Goal: Use online tool/utility

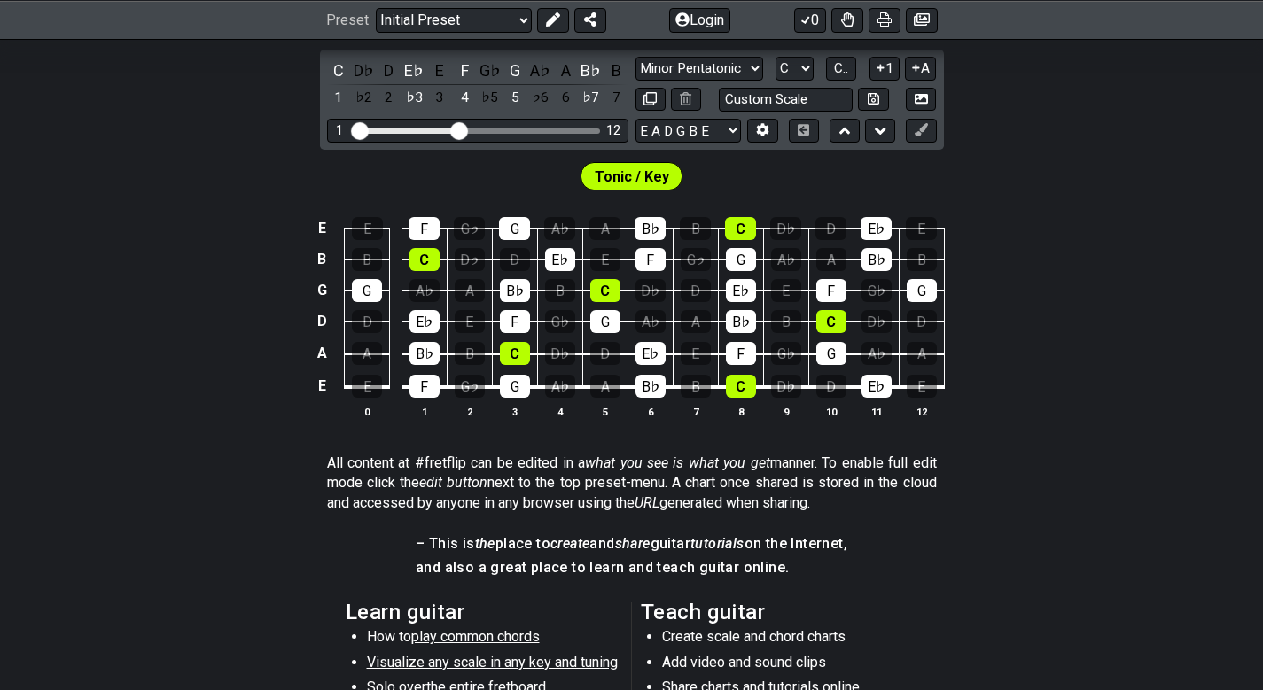
scroll to position [354, 0]
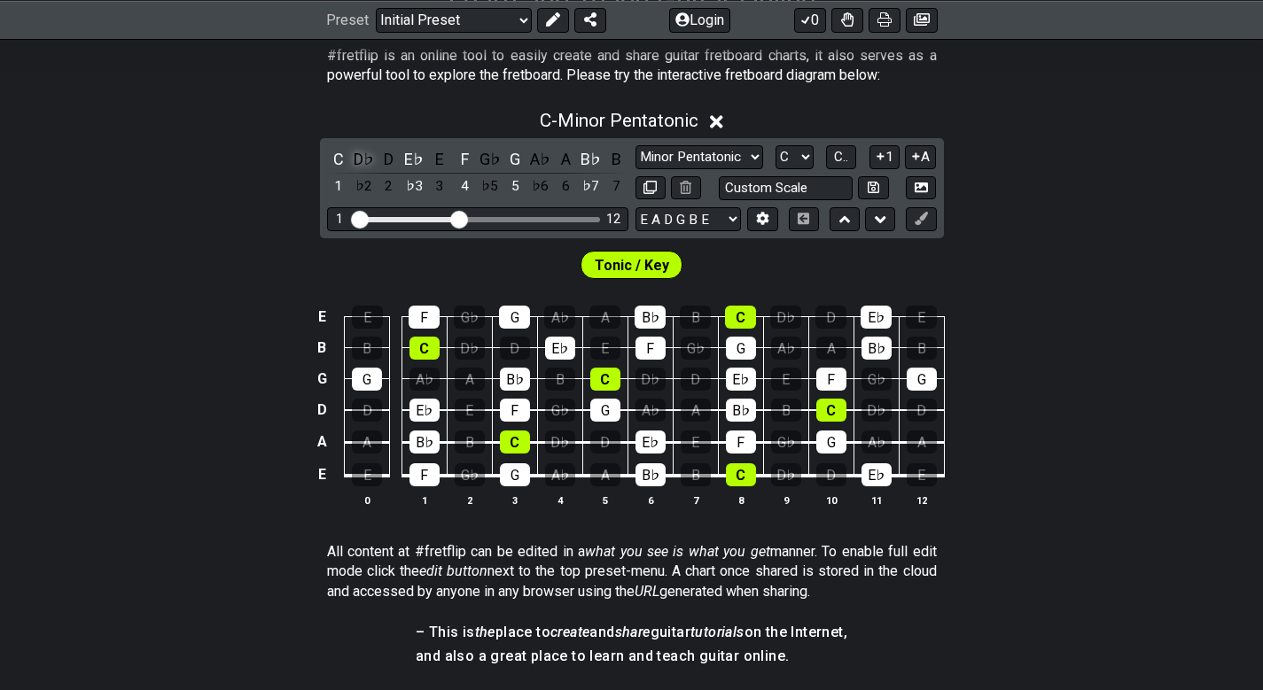
click at [357, 160] on div "D♭" at bounding box center [363, 159] width 23 height 24
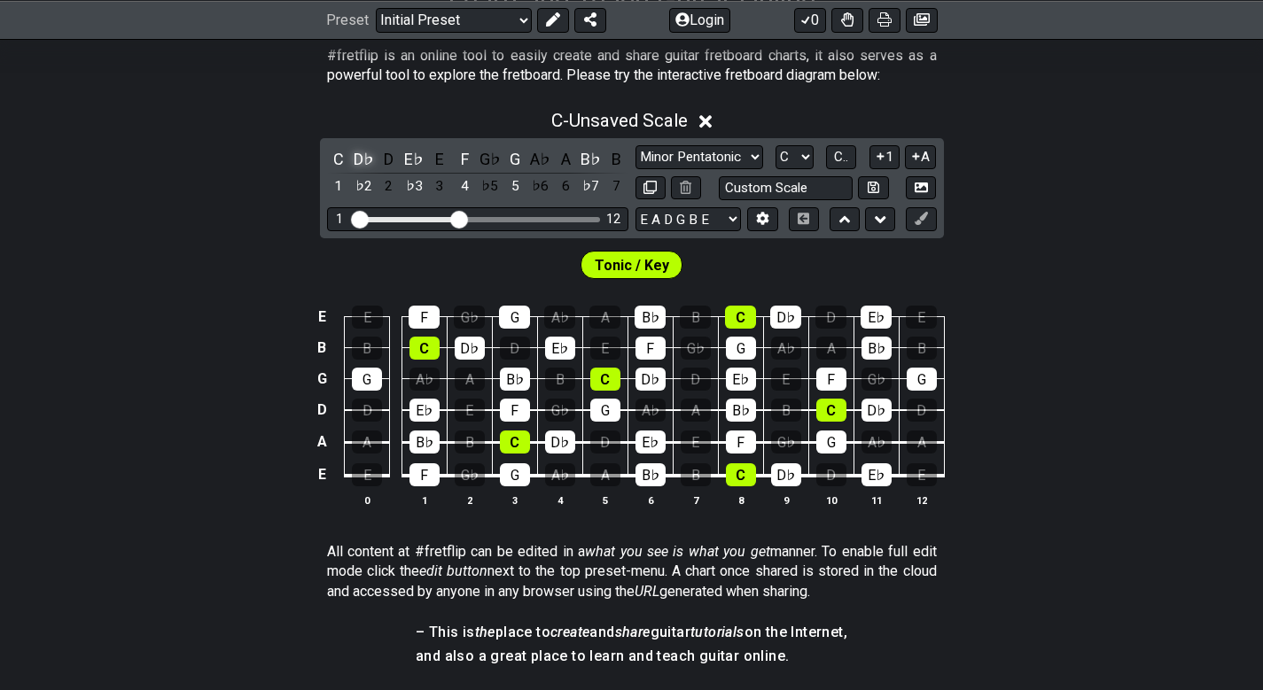
click at [361, 160] on div "D♭" at bounding box center [363, 159] width 23 height 24
click at [361, 160] on div "C♯" at bounding box center [363, 159] width 23 height 24
click at [743, 144] on div "C D♭ D E♭ E F G♭ G A♭ A B♭ B 1 ♭2 2 ♭3 3 4 ♭5 5 ♭6 6 ♭7 7 Minor Pentatonic Clic…" at bounding box center [632, 188] width 624 height 100
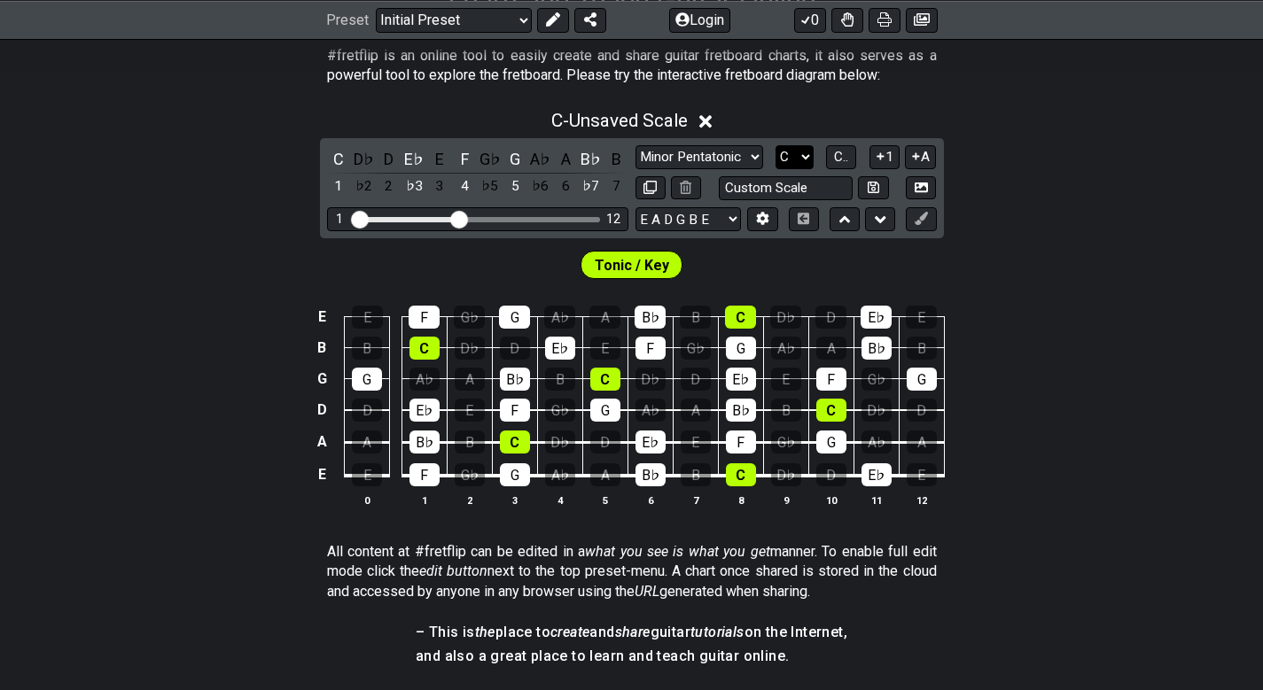
click at [791, 161] on select "A♭ A A♯ B♭ B C C♯ D♭ D D♯ E♭ E F F♯ G♭ G G♯" at bounding box center [794, 157] width 38 height 24
select select "A"
click at [775, 145] on select "A♭ A A♯ B♭ B C C♯ D♭ D D♯ E♭ E F F♯ G♭ G G♯" at bounding box center [794, 157] width 38 height 24
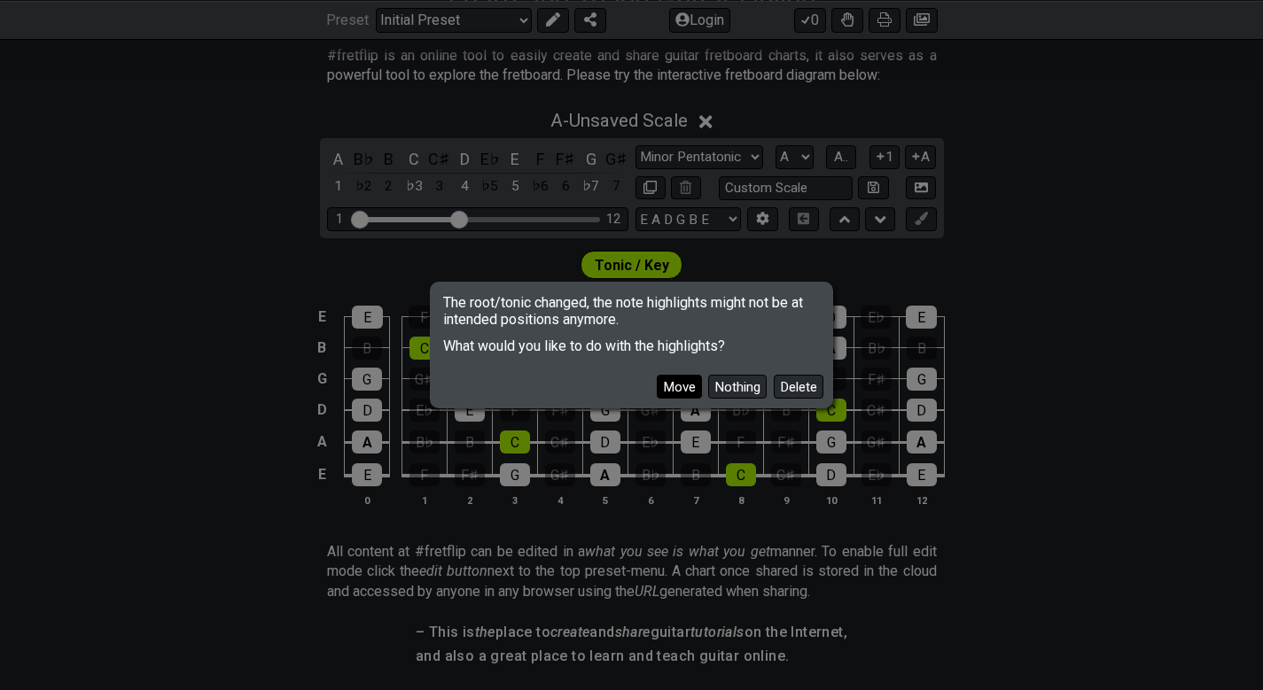
click at [685, 386] on button "Move" at bounding box center [679, 387] width 45 height 24
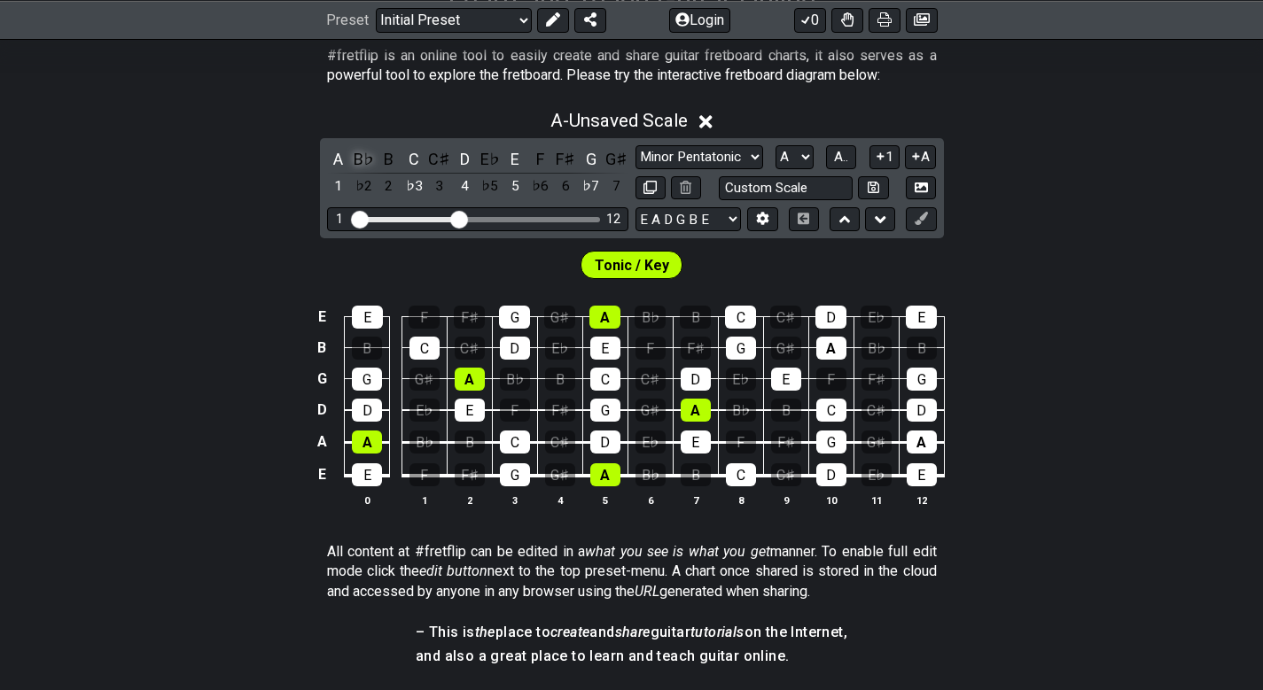
click at [362, 161] on div "B♭" at bounding box center [363, 159] width 23 height 24
click at [387, 158] on div "B" at bounding box center [388, 159] width 23 height 24
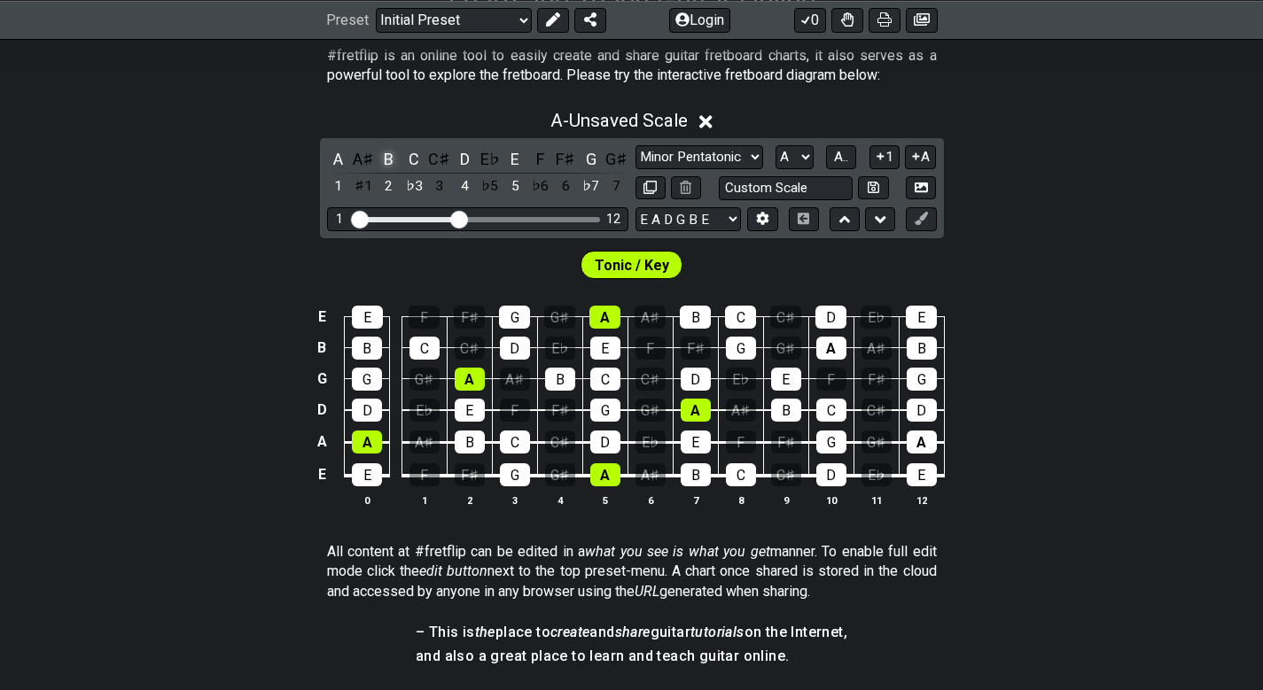
click at [387, 158] on div "B" at bounding box center [388, 159] width 23 height 24
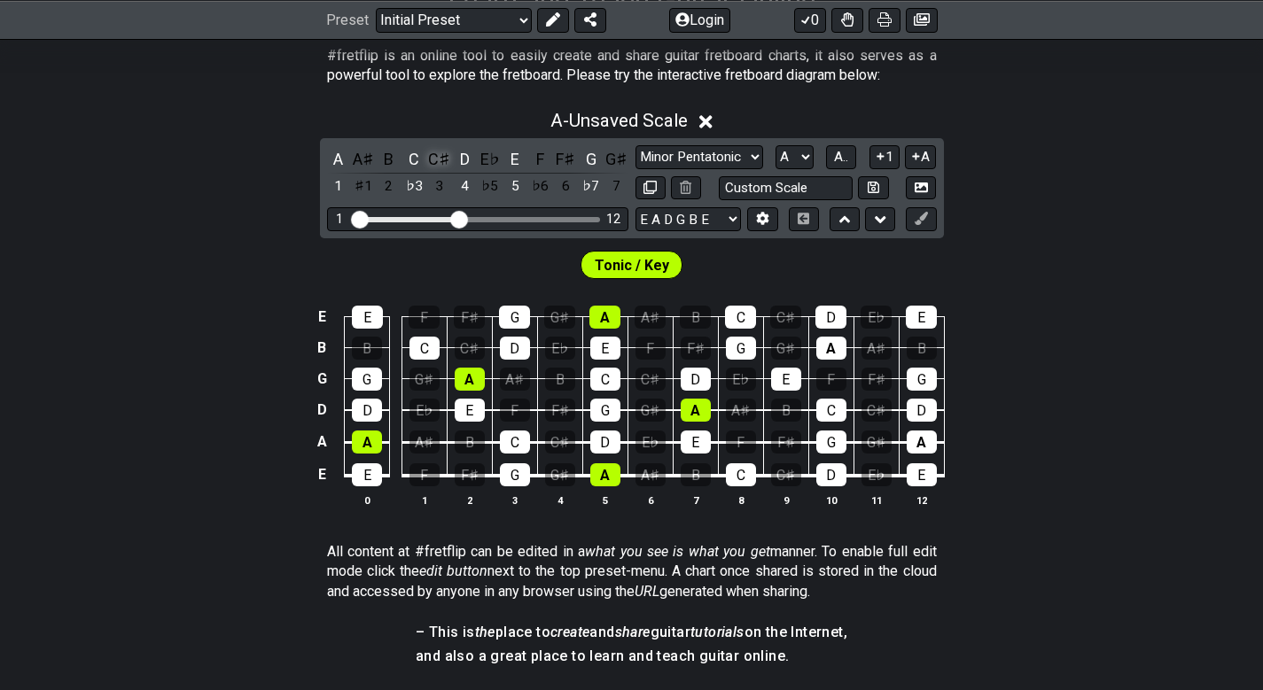
click at [444, 167] on div "C♯" at bounding box center [439, 159] width 23 height 24
click at [388, 185] on div "2" at bounding box center [388, 187] width 23 height 24
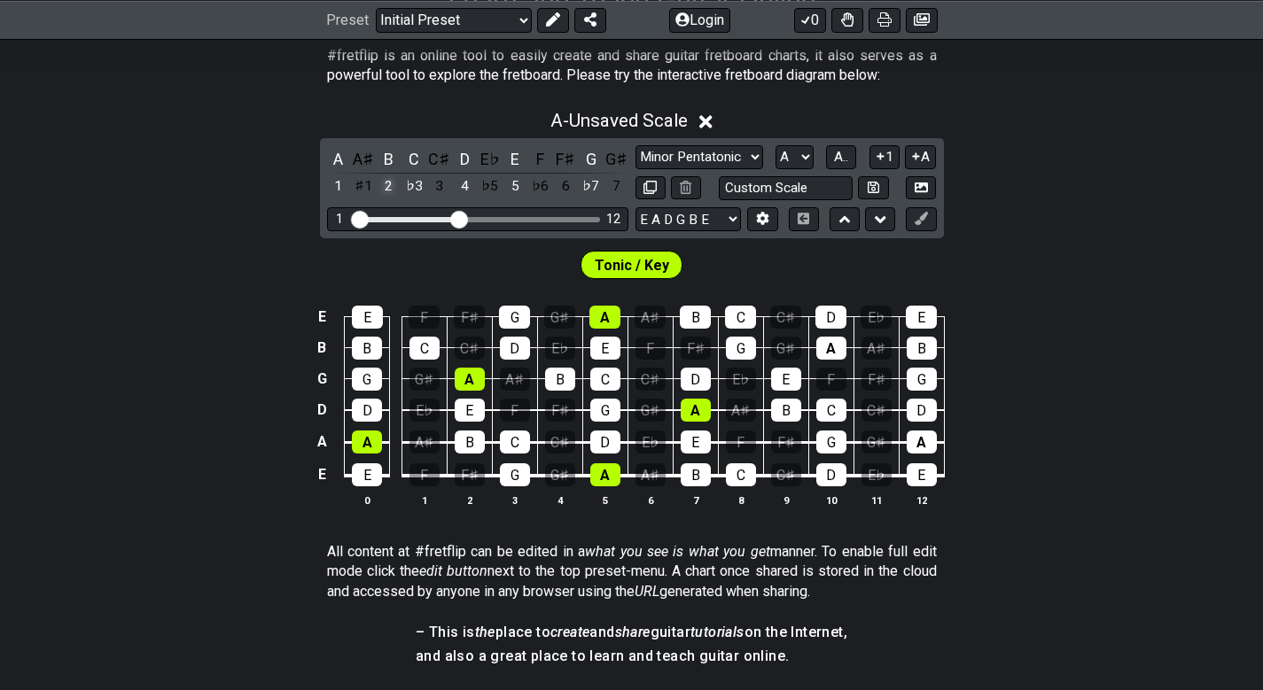
click at [388, 185] on div "2" at bounding box center [388, 187] width 23 height 24
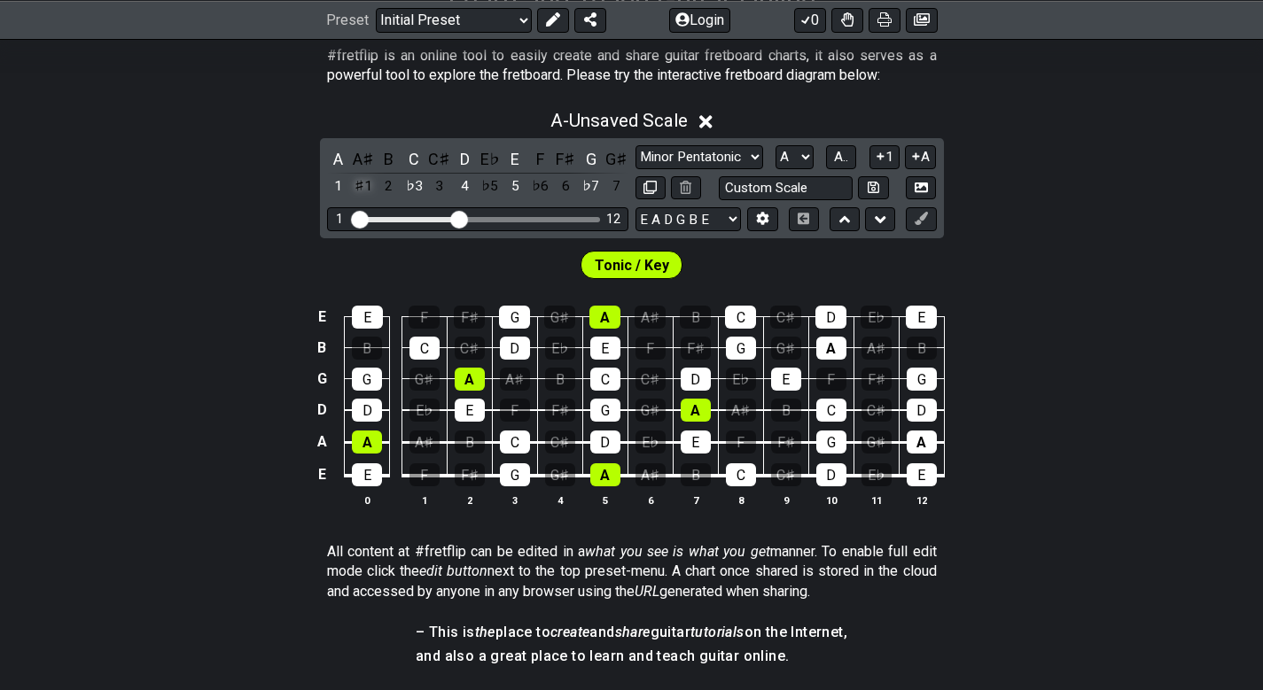
click at [369, 187] on div "♯1" at bounding box center [363, 187] width 23 height 24
click at [369, 187] on div "♭2" at bounding box center [363, 187] width 23 height 24
click at [369, 187] on div "♯1" at bounding box center [363, 187] width 23 height 24
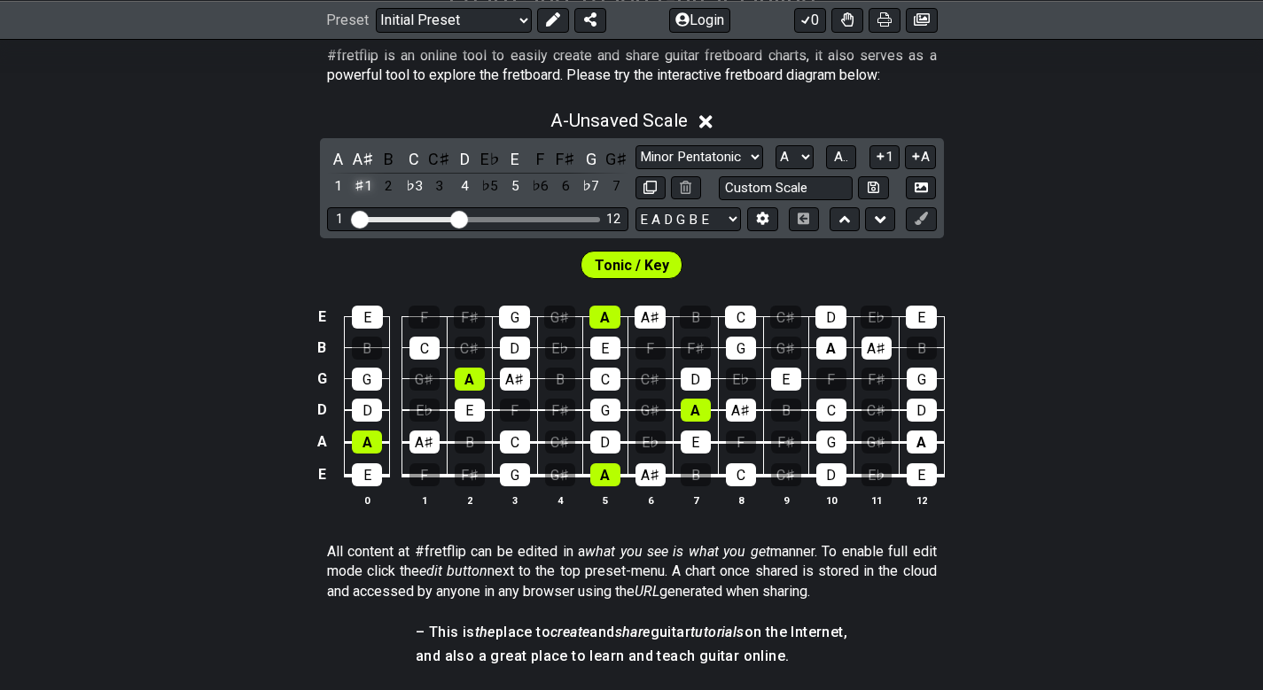
click at [361, 192] on div "♯1" at bounding box center [363, 187] width 23 height 24
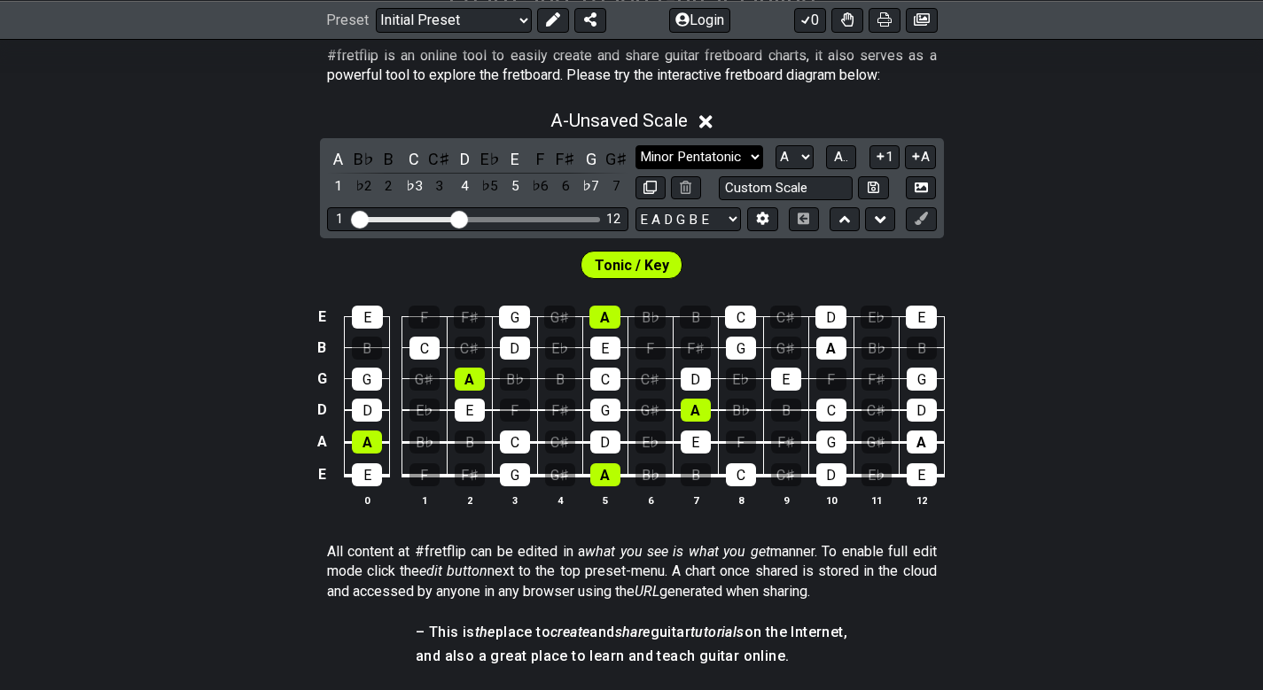
click at [751, 162] on select "Minor Pentatonic Click to edit Minor Pentatonic Major Pentatonic Minor Blues Ma…" at bounding box center [699, 157] width 128 height 24
click at [635, 145] on select "Minor Pentatonic Click to edit Minor Pentatonic Major Pentatonic Minor Blues Ma…" at bounding box center [699, 157] width 128 height 24
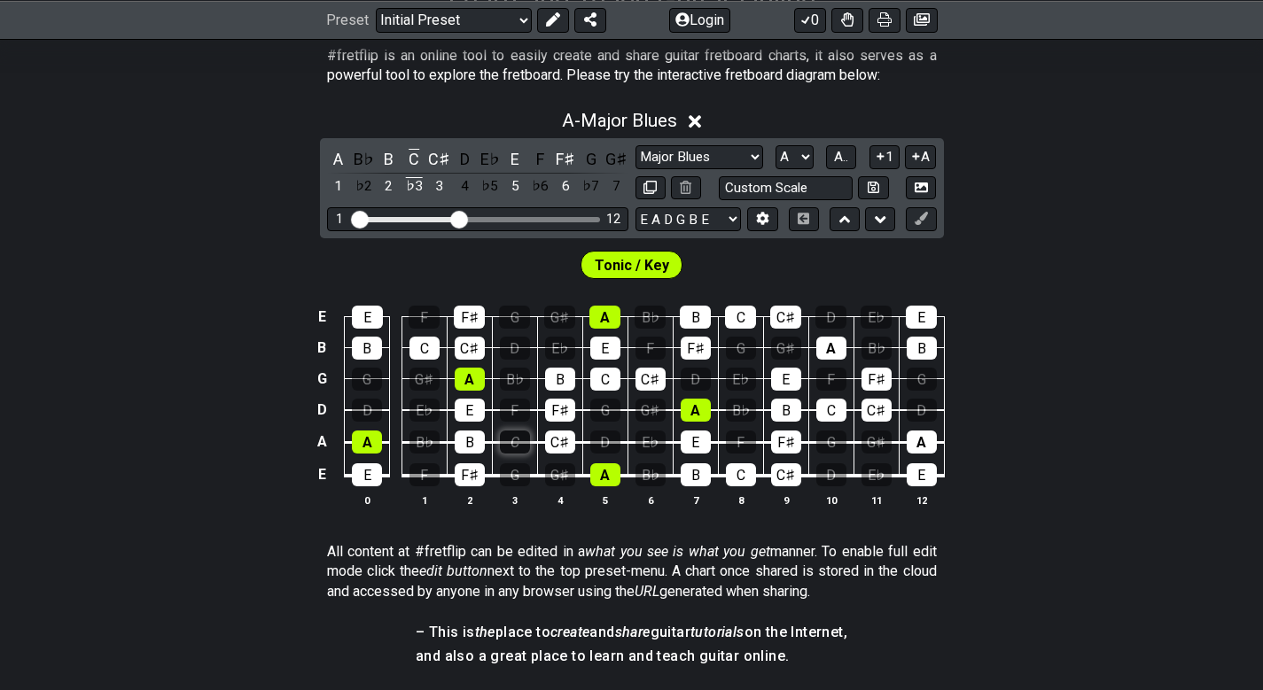
click at [512, 443] on div "C" at bounding box center [515, 442] width 30 height 23
click at [512, 442] on div "C" at bounding box center [515, 442] width 30 height 23
click at [413, 166] on div "C" at bounding box center [413, 159] width 23 height 24
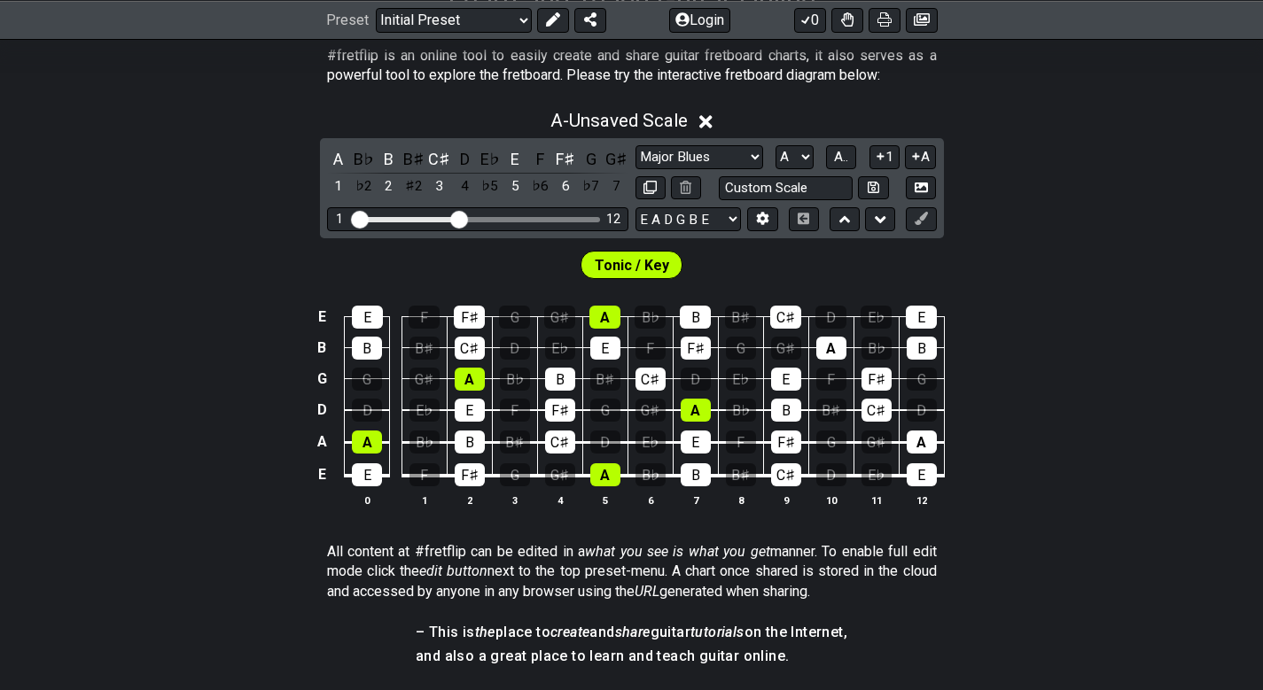
click at [413, 166] on div "B♯" at bounding box center [413, 159] width 23 height 24
click at [413, 166] on div "C" at bounding box center [413, 159] width 23 height 24
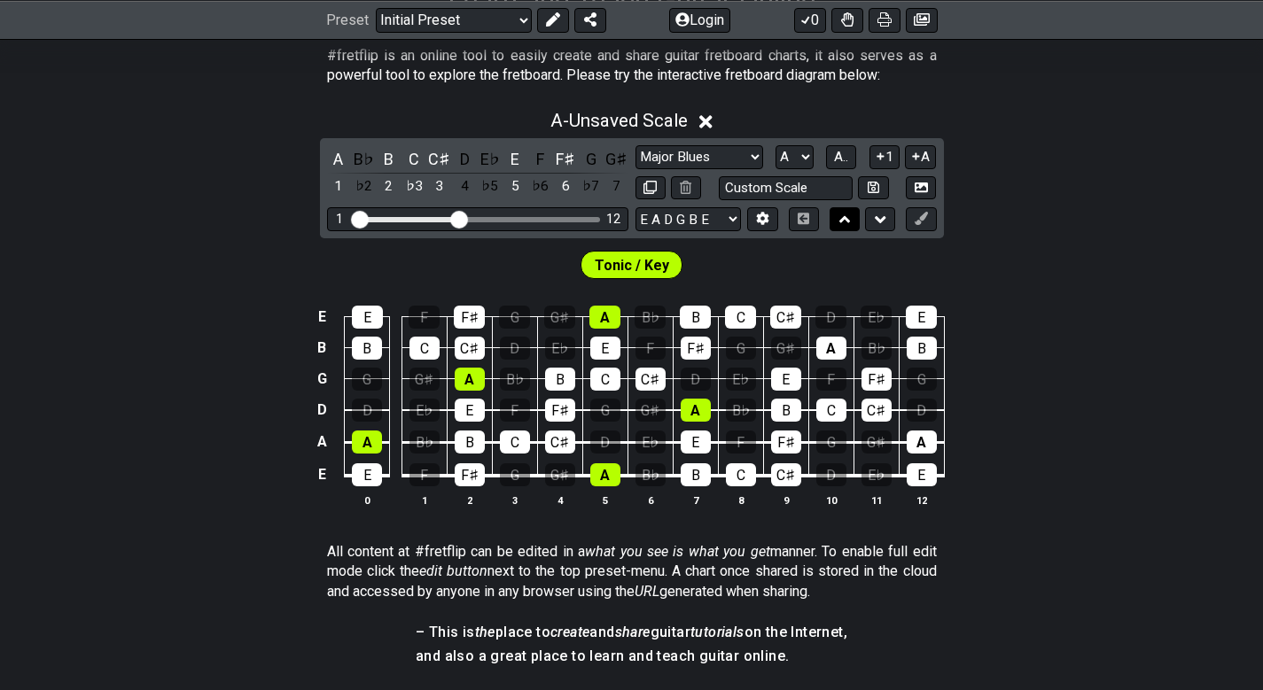
click at [844, 227] on icon at bounding box center [845, 220] width 12 height 18
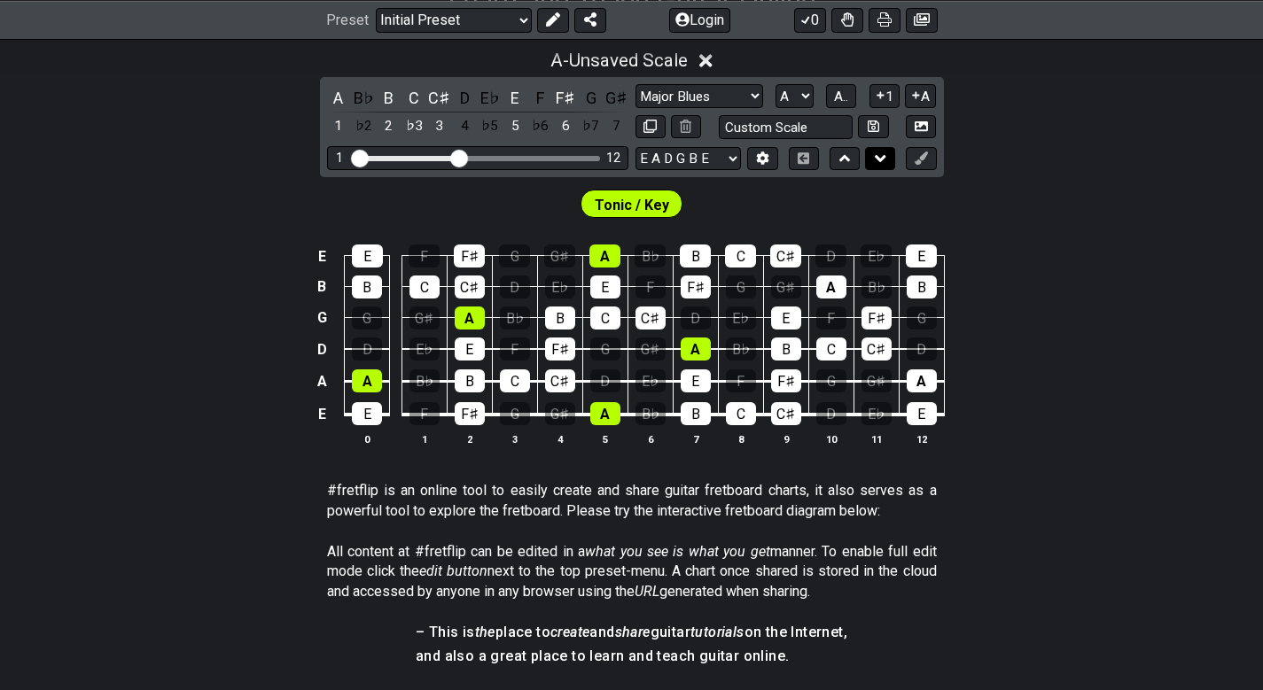
click at [876, 158] on icon at bounding box center [881, 158] width 12 height 7
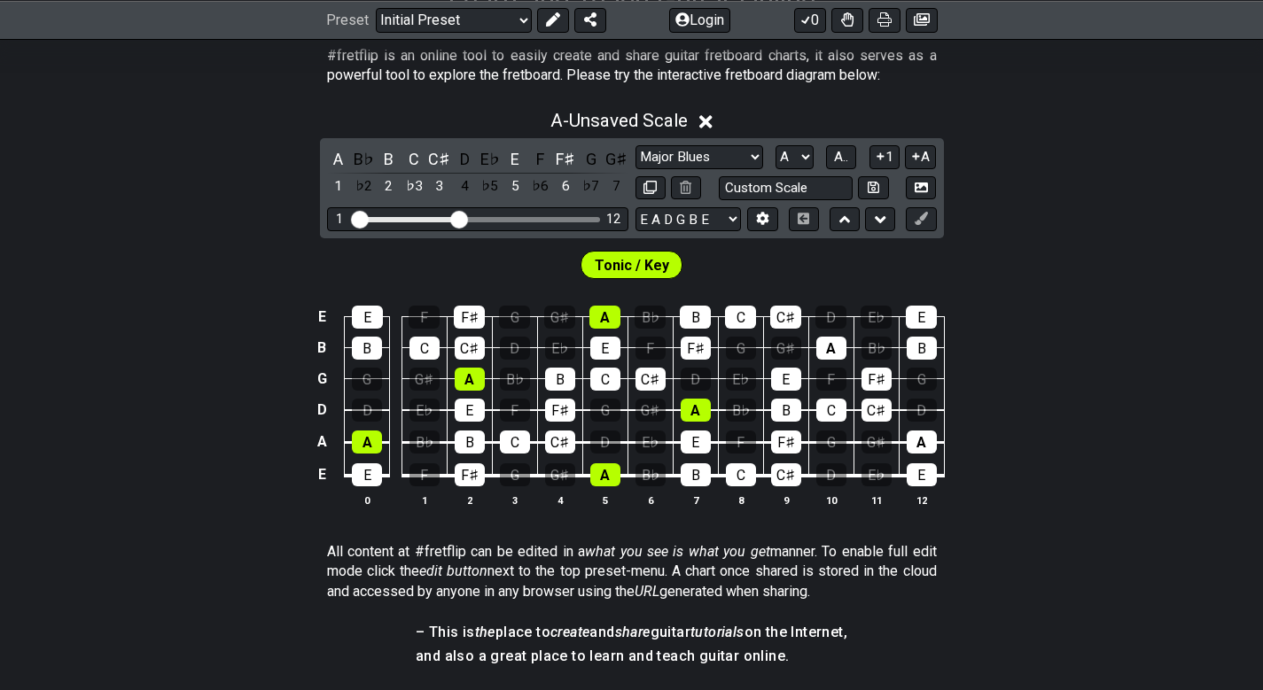
click at [847, 231] on div "A B♭ B C C♯ D E♭ E F F♯ G G♯ 1 ♭2 2 ♭3 3 4 ♭5 5 ♭6 6 ♭7 7 Minor Pentatonic Clic…" at bounding box center [632, 188] width 624 height 100
click at [847, 218] on icon at bounding box center [845, 220] width 12 height 18
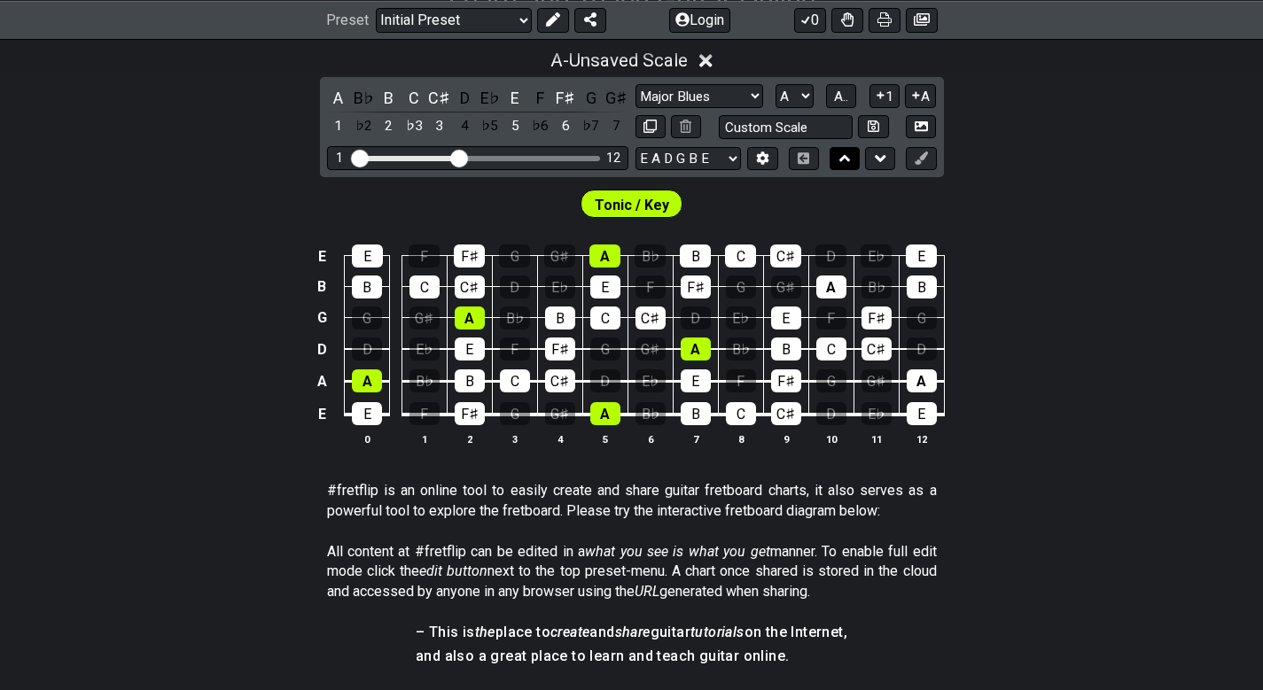
click at [847, 218] on div "Tonic / Key" at bounding box center [631, 199] width 1263 height 44
click at [878, 153] on icon at bounding box center [881, 159] width 12 height 18
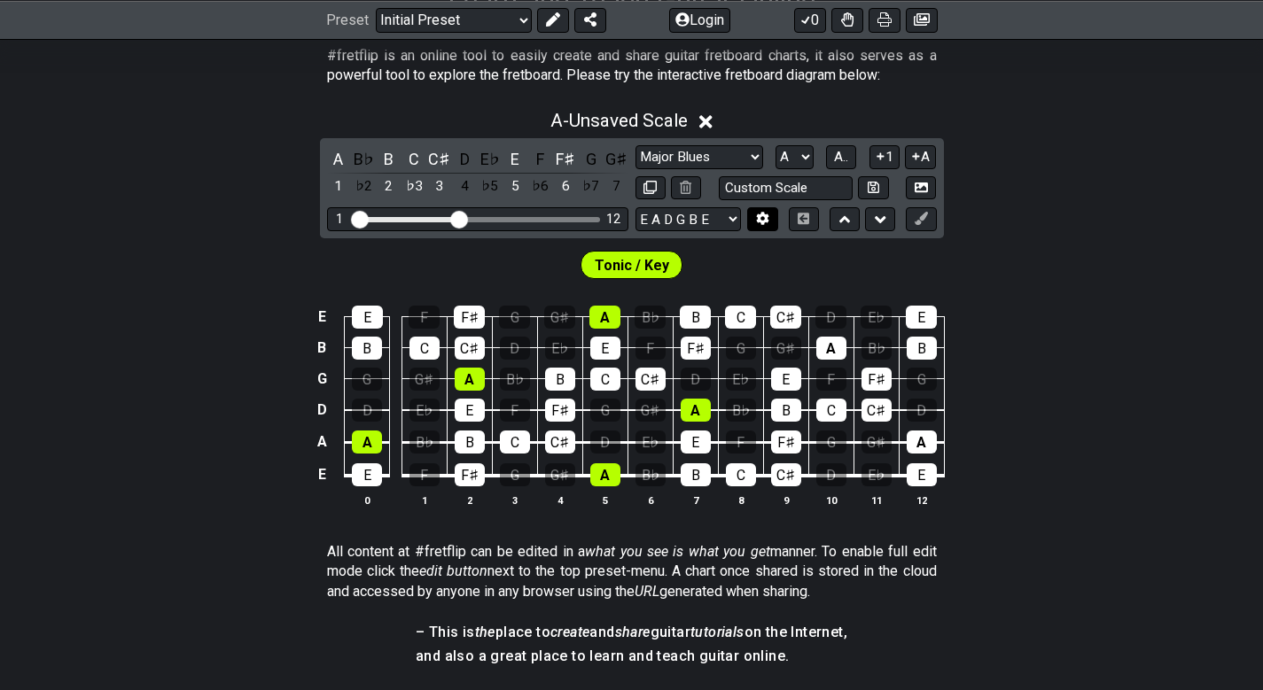
click at [768, 221] on icon at bounding box center [763, 219] width 12 height 13
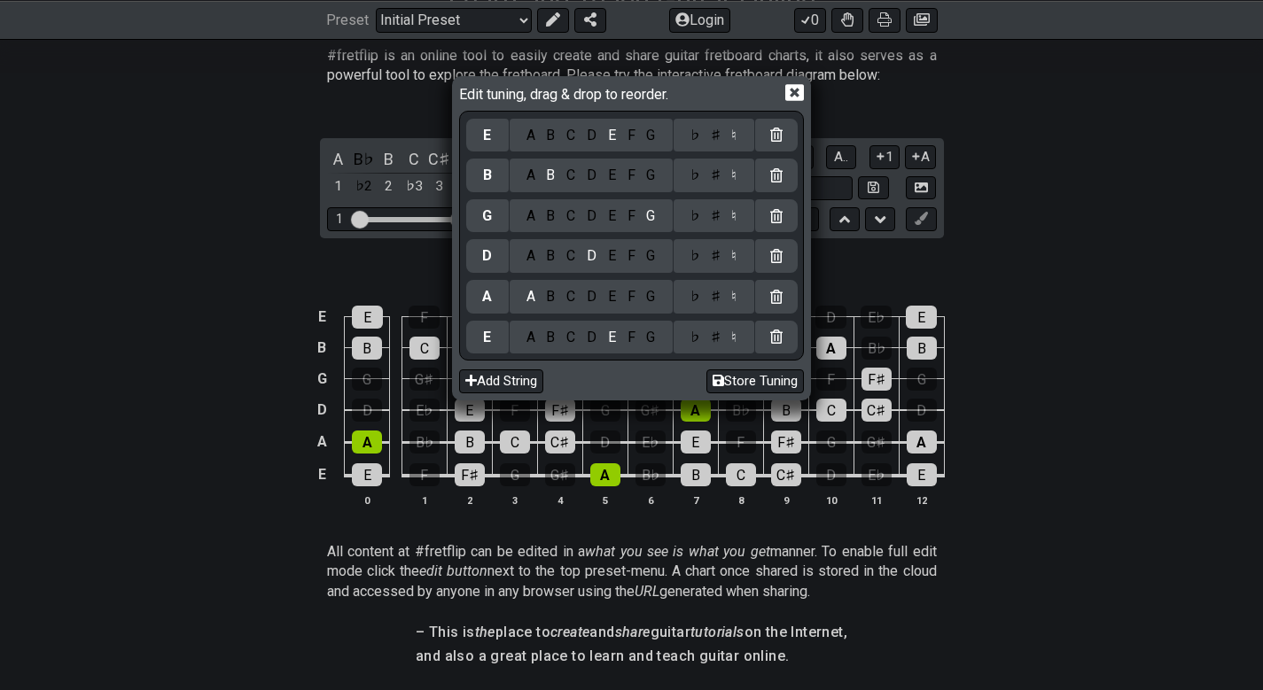
click at [1125, 209] on div "Edit tuning, drag & drop to reorder. E A B C D E F G ♭ ♯ ♮ B A B C D E F G ♭ ♯ …" at bounding box center [631, 345] width 1263 height 690
drag, startPoint x: 794, startPoint y: 82, endPoint x: 796, endPoint y: 93, distance: 11.7
click at [794, 83] on div "Edit tuning, drag & drop to reorder." at bounding box center [631, 95] width 345 height 31
click at [796, 100] on icon at bounding box center [794, 92] width 19 height 17
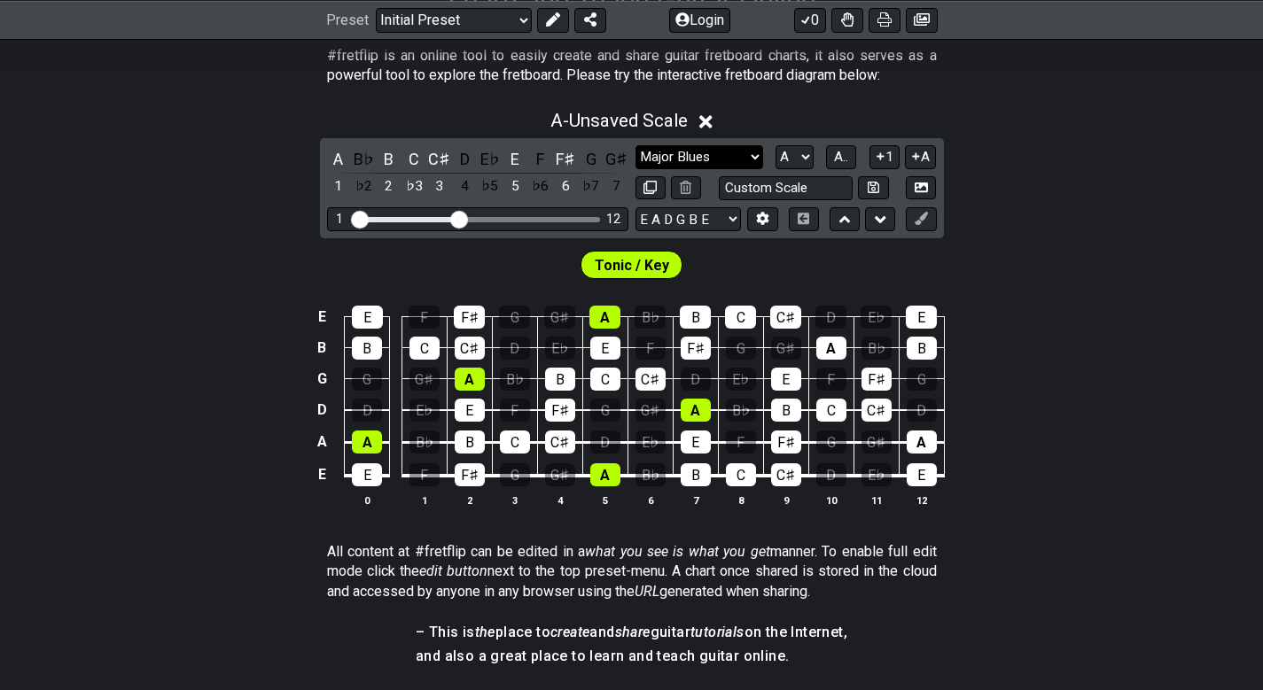
click at [674, 148] on select "Minor Pentatonic Click to edit Minor Pentatonic Major Pentatonic Minor Blues Ma…" at bounding box center [699, 157] width 128 height 24
click at [635, 145] on select "Minor Pentatonic Click to edit Minor Pentatonic Major Pentatonic Minor Blues Ma…" at bounding box center [699, 157] width 128 height 24
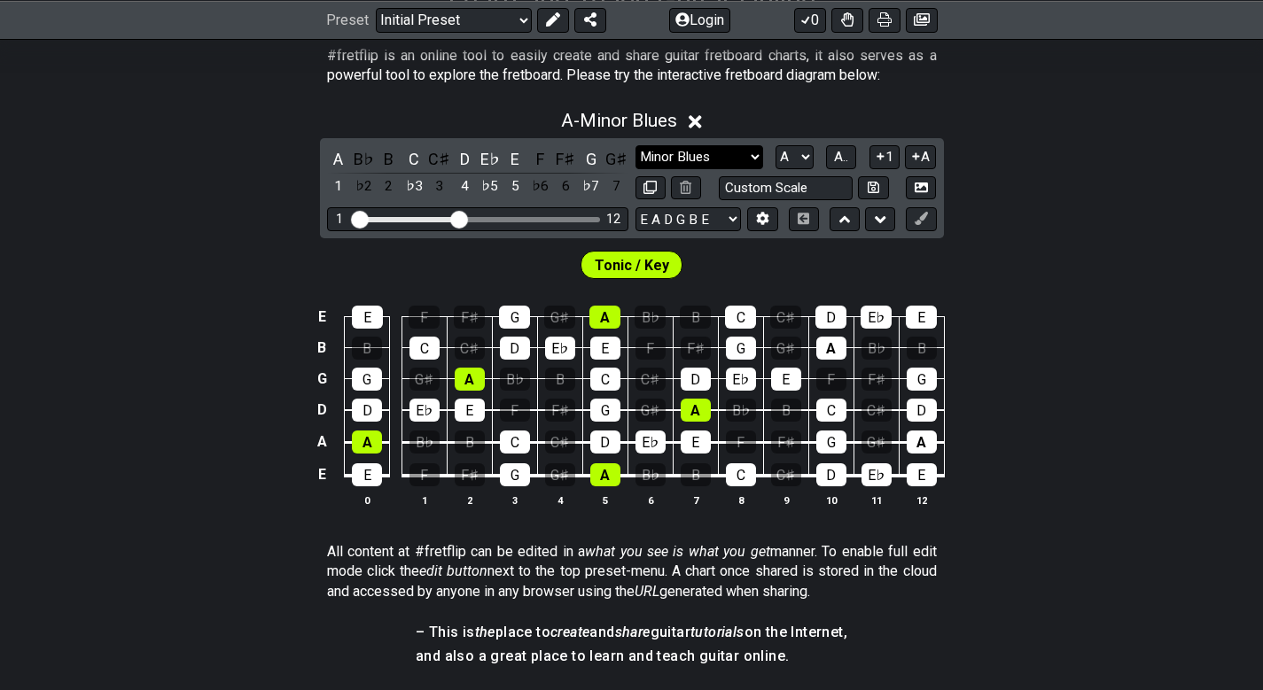
click at [684, 153] on select "Minor Pentatonic Click to edit Minor Pentatonic Major Pentatonic Minor Blues Ma…" at bounding box center [699, 157] width 128 height 24
click at [635, 145] on select "Minor Pentatonic Click to edit Minor Pentatonic Major Pentatonic Minor Blues Ma…" at bounding box center [699, 157] width 128 height 24
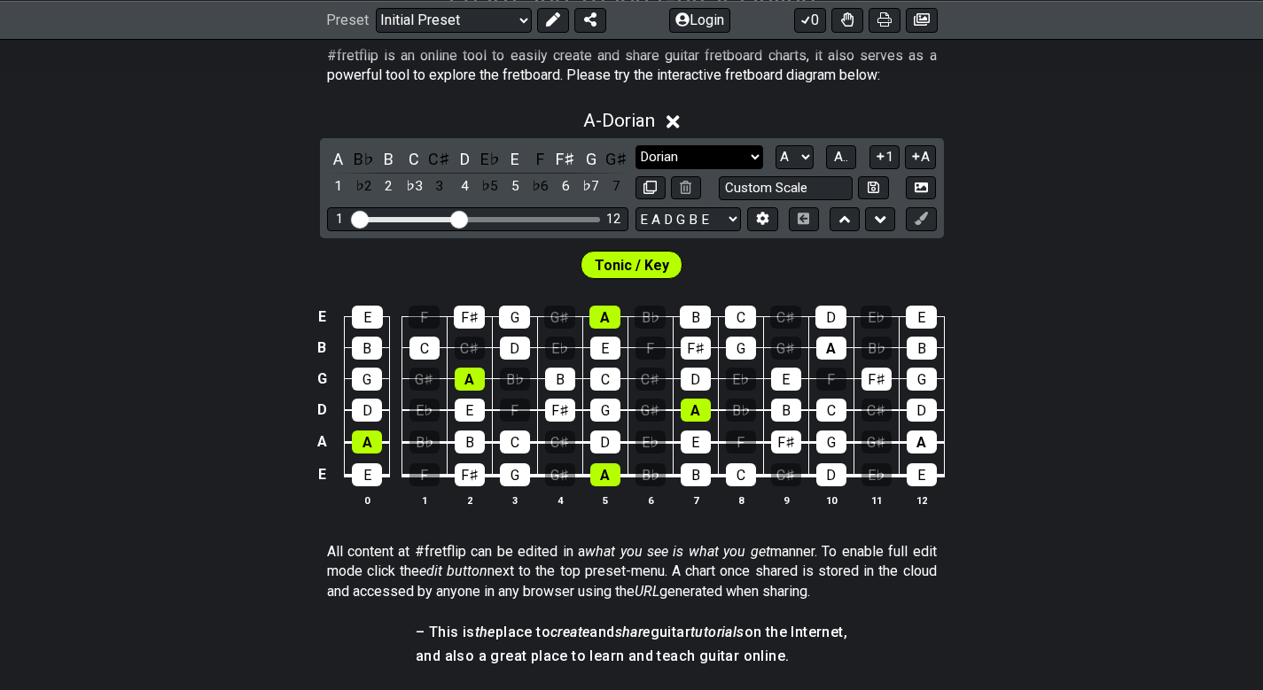
click at [688, 155] on select "Minor Pentatonic Click to edit Minor Pentatonic Major Pentatonic Minor Blues Ma…" at bounding box center [699, 157] width 128 height 24
select select "Minor Pentatonic"
click at [635, 145] on select "Minor Pentatonic Click to edit Minor Pentatonic Major Pentatonic Minor Blues Ma…" at bounding box center [699, 157] width 128 height 24
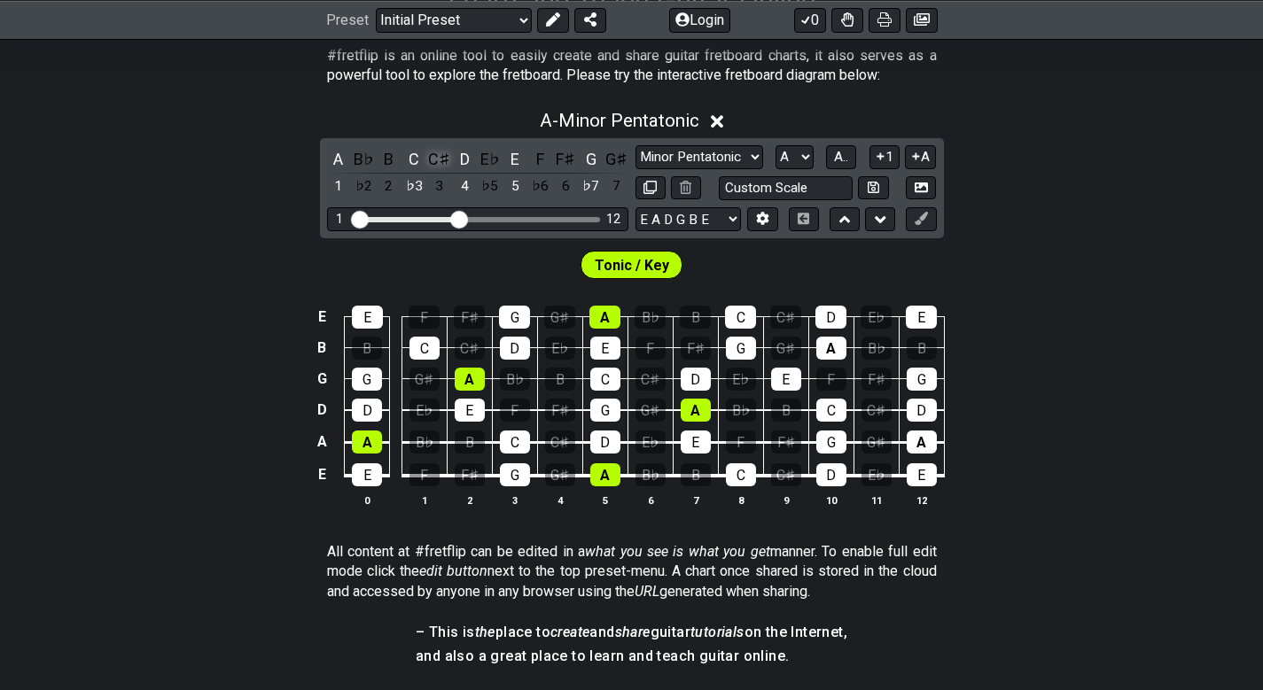
click at [438, 162] on div "C♯" at bounding box center [439, 159] width 23 height 24
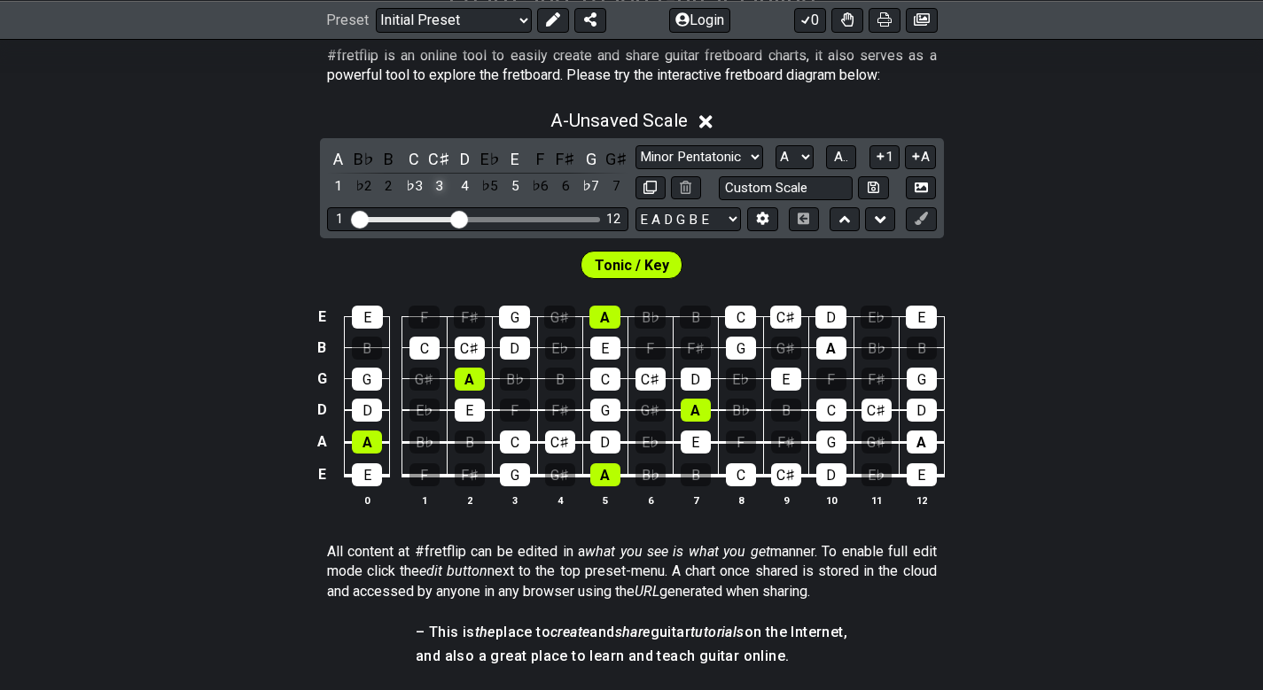
click at [438, 177] on div "3" at bounding box center [439, 187] width 23 height 24
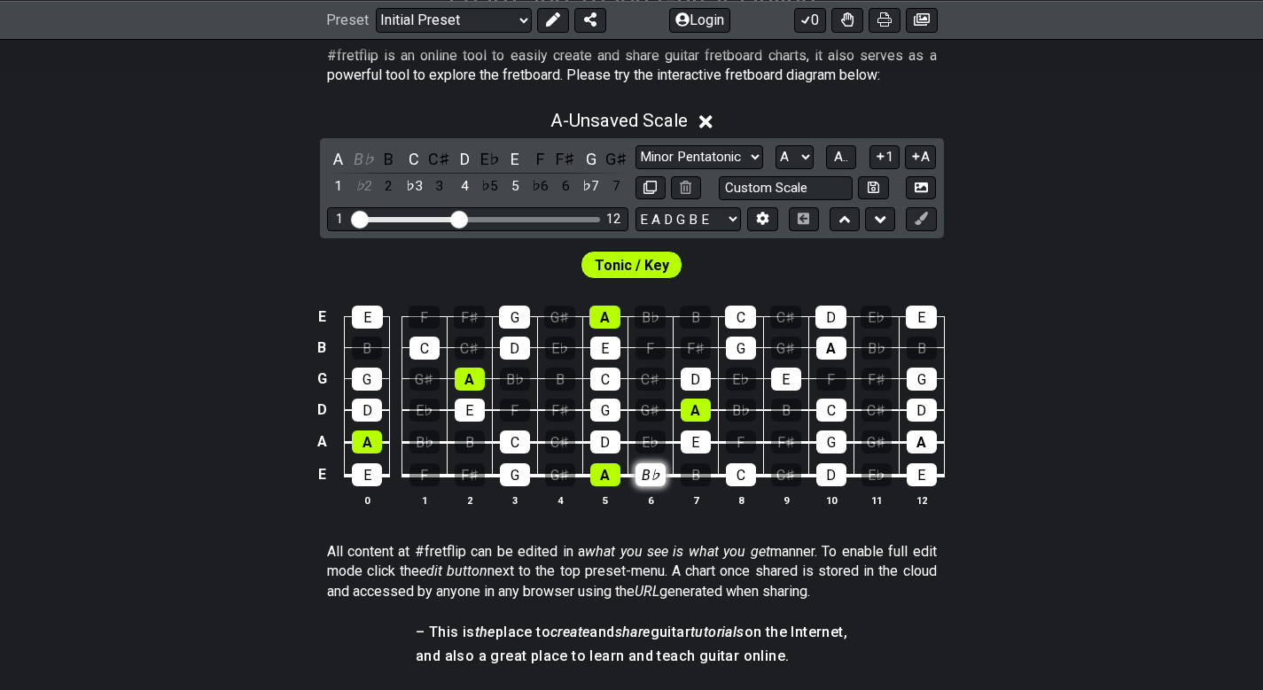
click at [657, 472] on div "B♭" at bounding box center [650, 474] width 30 height 23
click at [643, 466] on div "B♭" at bounding box center [650, 474] width 30 height 23
click at [643, 465] on div "B♭" at bounding box center [650, 474] width 30 height 23
click at [649, 438] on div "E♭" at bounding box center [650, 442] width 30 height 23
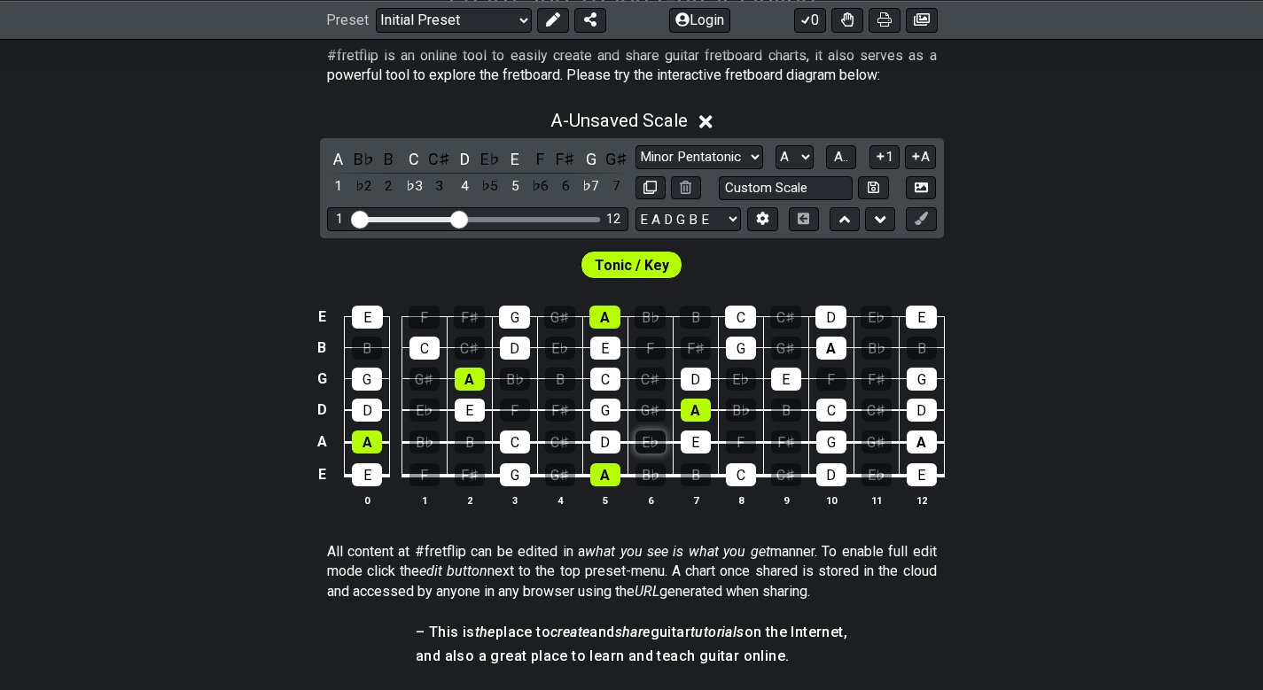
click at [649, 438] on div "E♭" at bounding box center [650, 442] width 30 height 23
click at [497, 163] on div "E♭" at bounding box center [489, 159] width 23 height 24
click at [485, 156] on div "E♭" at bounding box center [489, 159] width 23 height 24
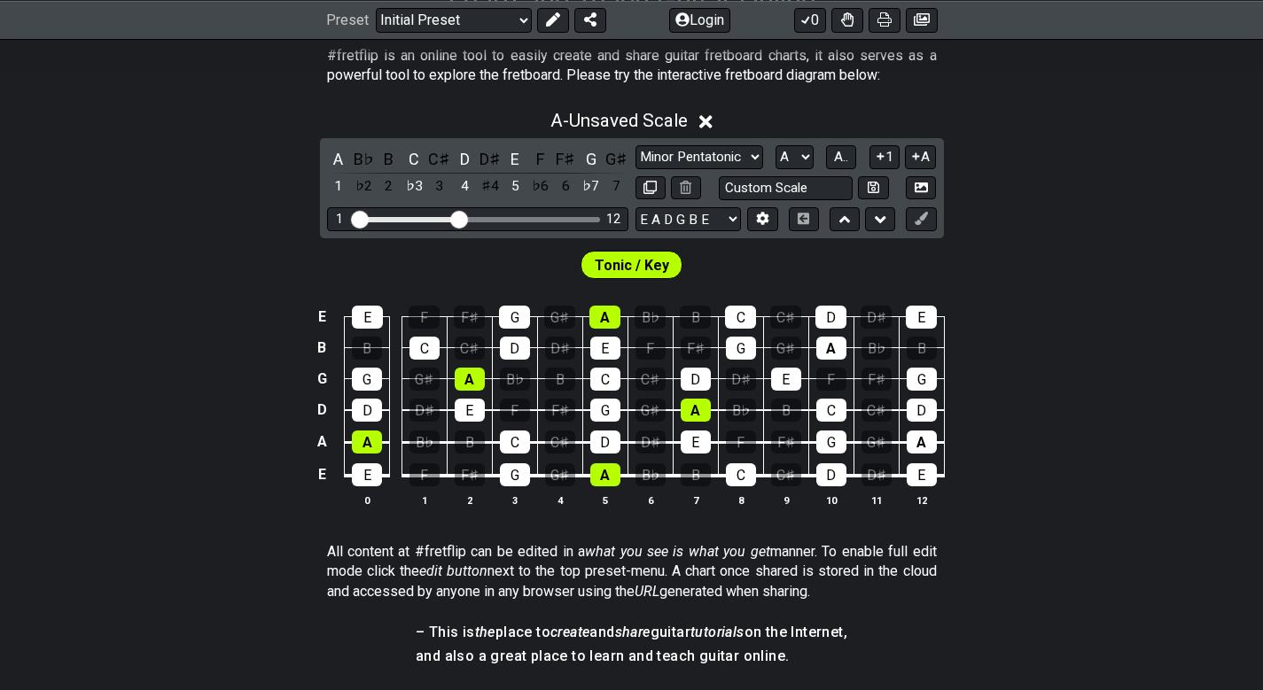
click at [485, 156] on div "D♯" at bounding box center [489, 159] width 23 height 24
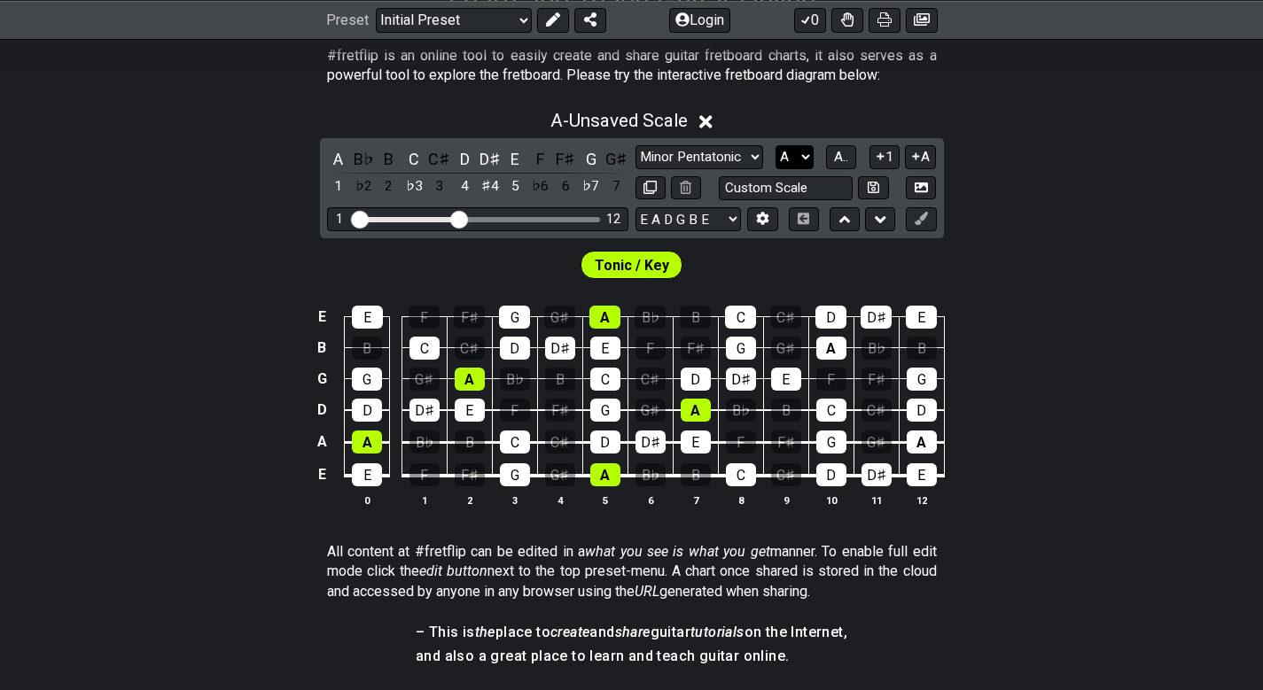
click at [790, 148] on select "A♭ A A♯ B♭ B C C♯ D♭ D D♯ E♭ E F F♯ G♭ G G♯" at bounding box center [794, 157] width 38 height 24
select select "G"
click at [775, 145] on select "A♭ A A♯ B♭ B C C♯ D♭ D D♯ E♭ E F F♯ G♭ G G♯" at bounding box center [794, 157] width 38 height 24
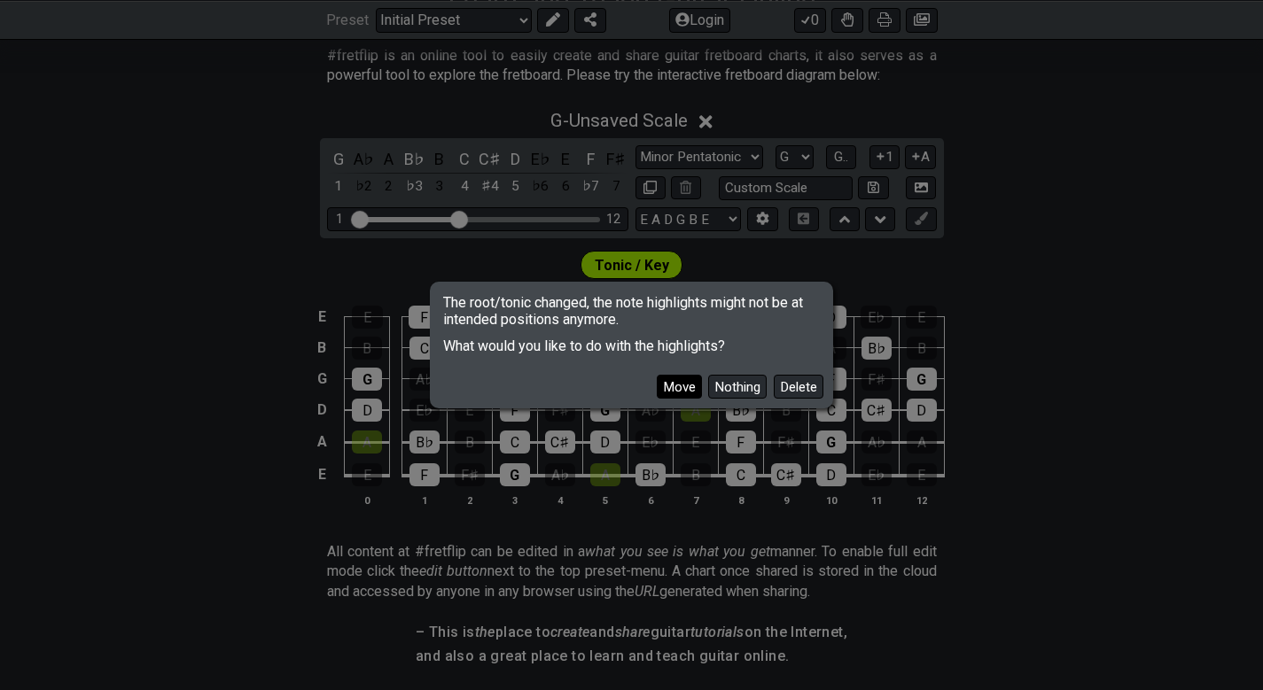
click at [688, 394] on button "Move" at bounding box center [679, 387] width 45 height 24
